Goal: Information Seeking & Learning: Find specific fact

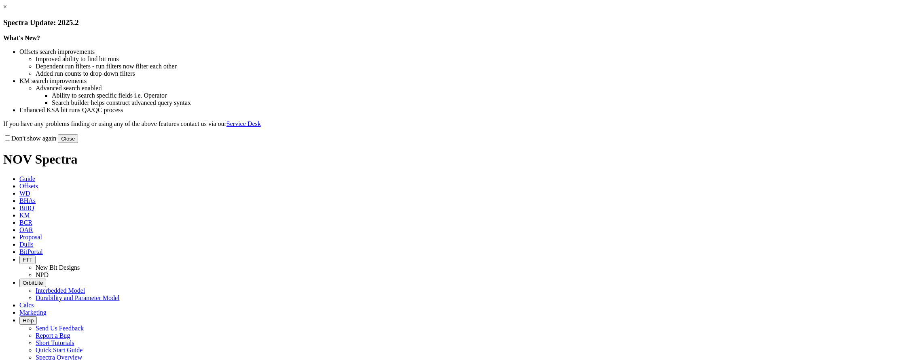
click at [78, 143] on button "Close" at bounding box center [68, 138] width 20 height 8
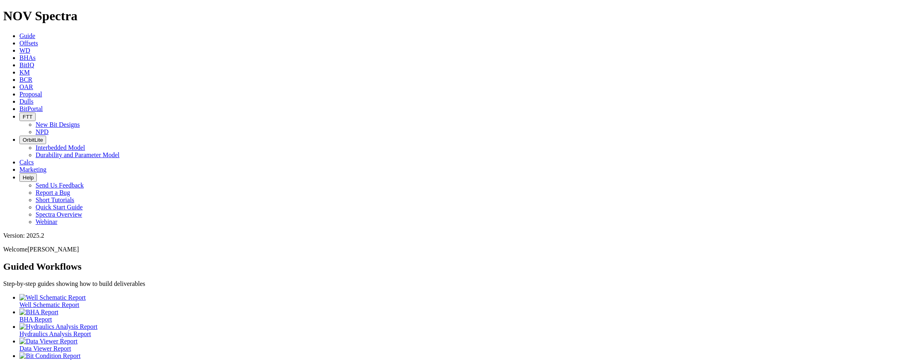
click at [19, 40] on icon at bounding box center [19, 43] width 0 height 7
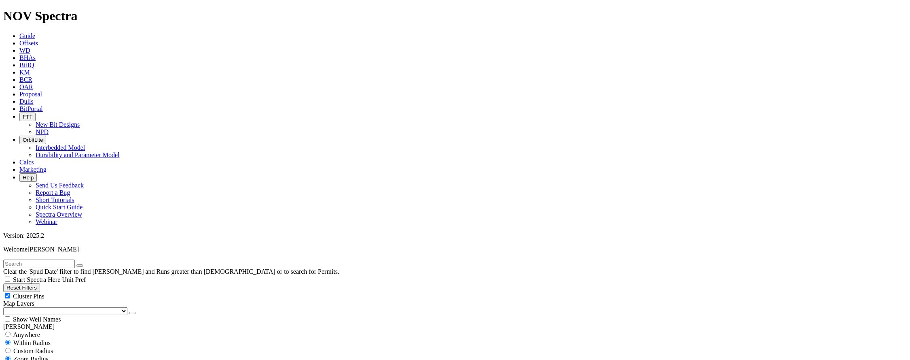
click at [47, 259] on input "text" at bounding box center [39, 263] width 72 height 8
type input "NPWG"
click at [85, 264] on button "submit" at bounding box center [88, 265] width 6 height 2
click at [30, 331] on span "Anywhere" at bounding box center [26, 334] width 27 height 7
radio input "true"
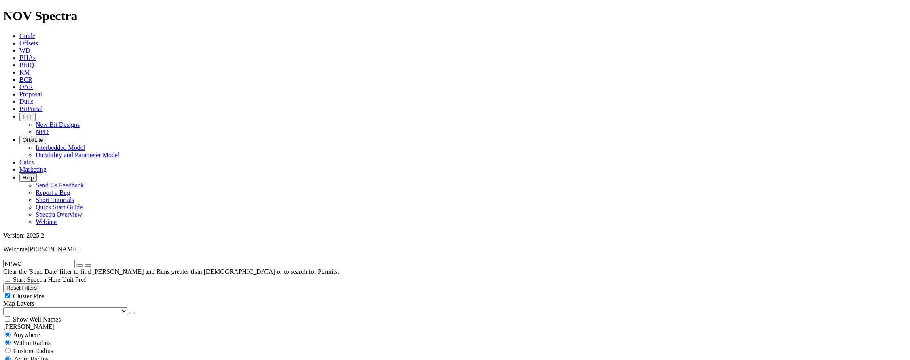
radio input "false"
